Goal: Task Accomplishment & Management: Use online tool/utility

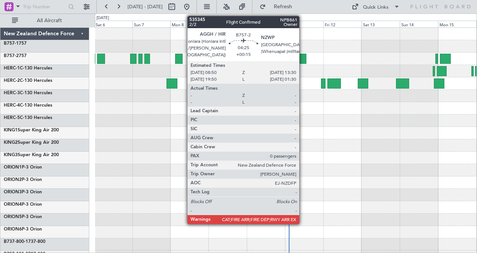
click at [303, 56] on div at bounding box center [303, 59] width 8 height 10
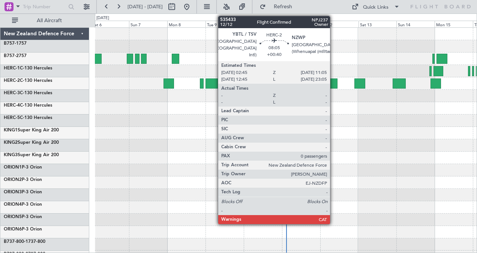
click at [334, 83] on div at bounding box center [331, 83] width 14 height 10
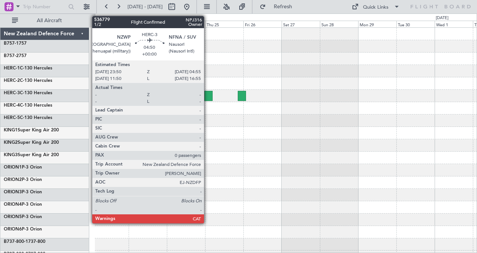
click at [208, 92] on div at bounding box center [209, 96] width 8 height 10
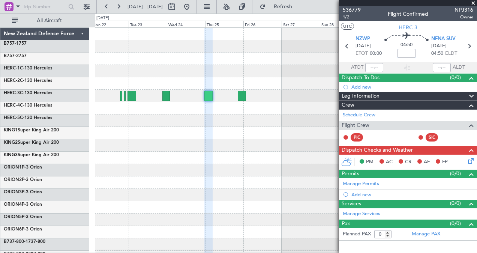
click at [409, 53] on input at bounding box center [407, 53] width 18 height 9
type input "-00:40"
click at [472, 46] on icon at bounding box center [470, 46] width 10 height 10
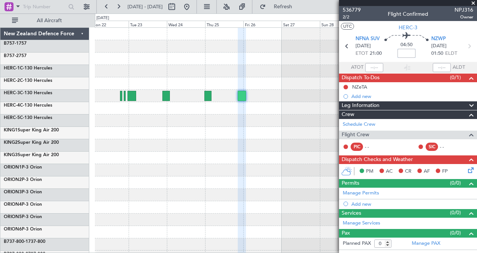
click at [407, 52] on input at bounding box center [407, 53] width 18 height 9
type input "-00:25"
click at [469, 47] on icon at bounding box center [470, 46] width 10 height 10
click at [277, 143] on div at bounding box center [286, 145] width 382 height 12
click at [473, 2] on span at bounding box center [474, 3] width 8 height 7
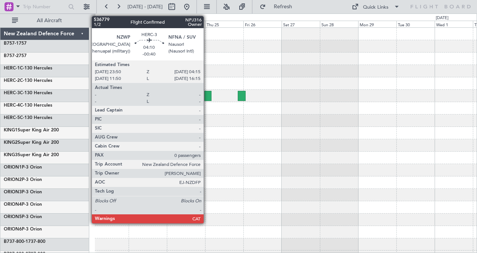
click at [208, 93] on div at bounding box center [208, 96] width 7 height 10
